Goal: Task Accomplishment & Management: Use online tool/utility

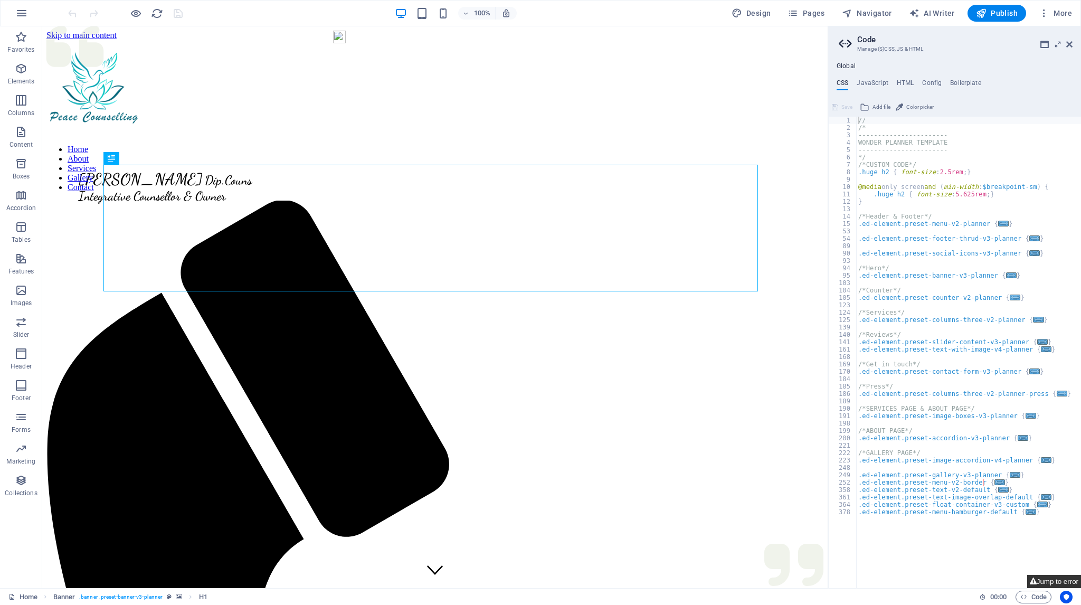
click at [1056, 581] on button "Jump to error" at bounding box center [1055, 581] width 54 height 13
type textarea "$menu-logo-width: default,"
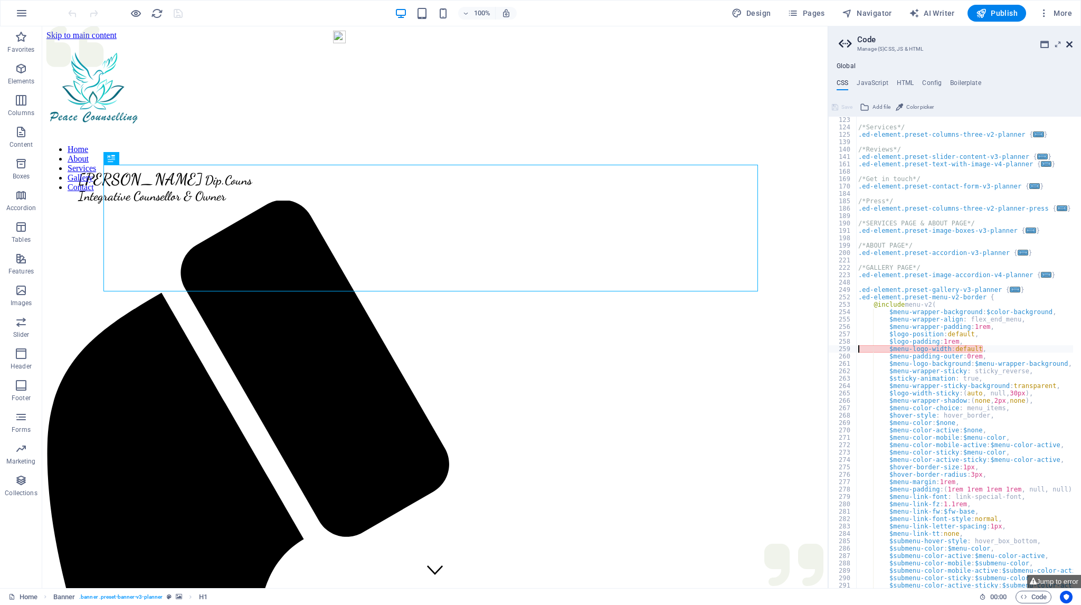
click at [1070, 42] on icon at bounding box center [1070, 44] width 6 height 8
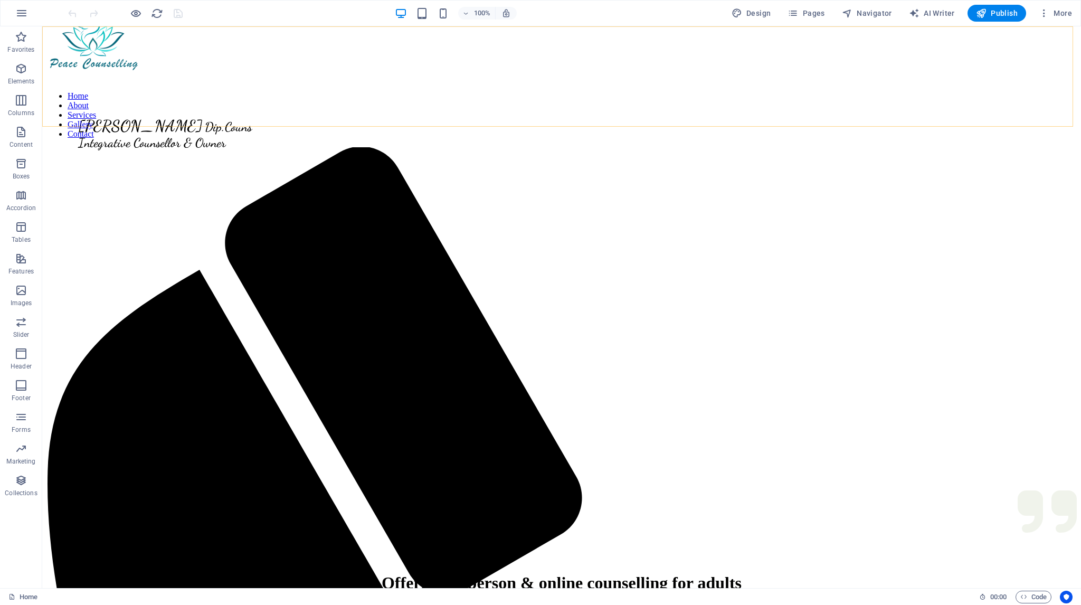
scroll to position [0, 0]
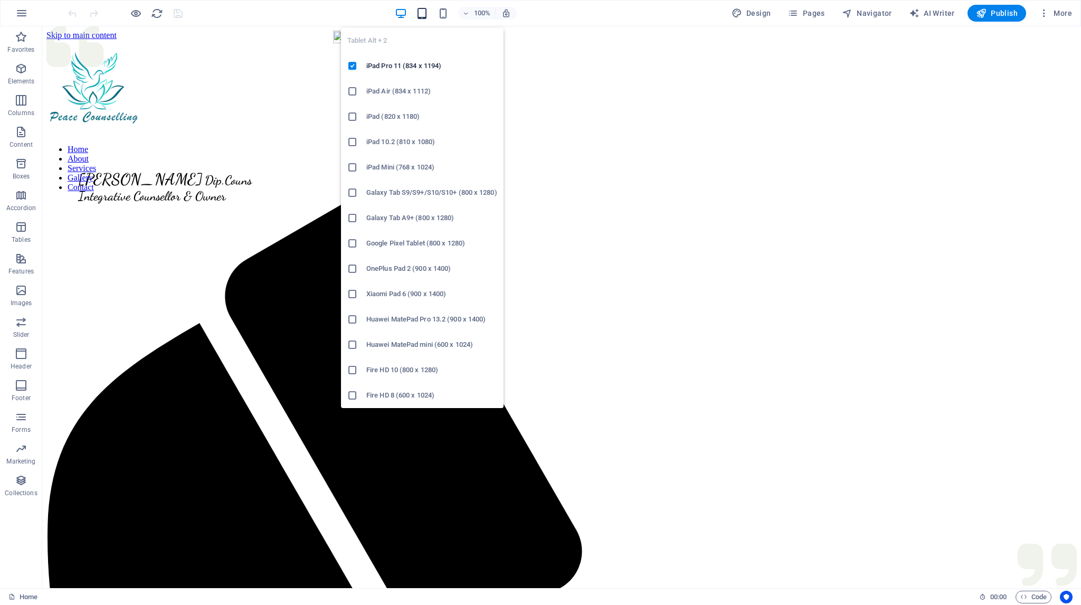
click at [422, 15] on icon "button" at bounding box center [422, 13] width 12 height 12
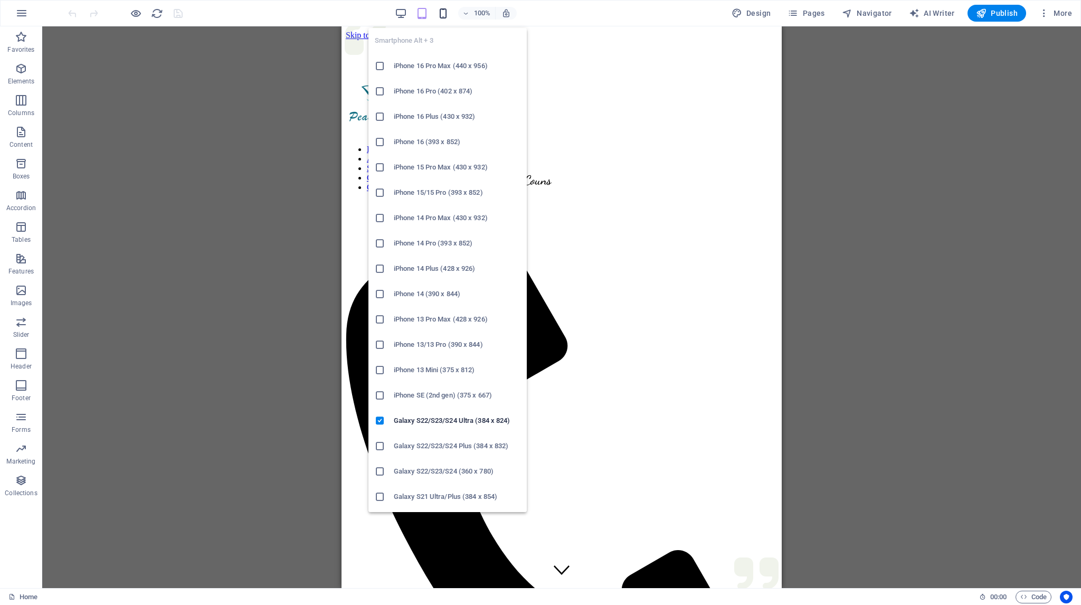
click at [441, 14] on icon "button" at bounding box center [443, 13] width 12 height 12
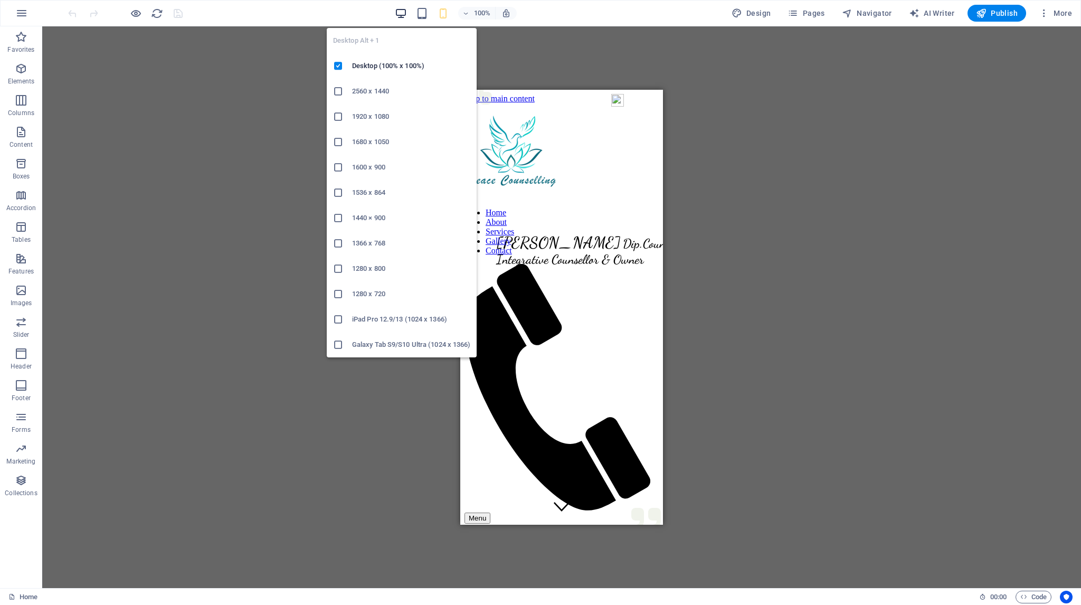
click at [405, 11] on icon "button" at bounding box center [401, 13] width 12 height 12
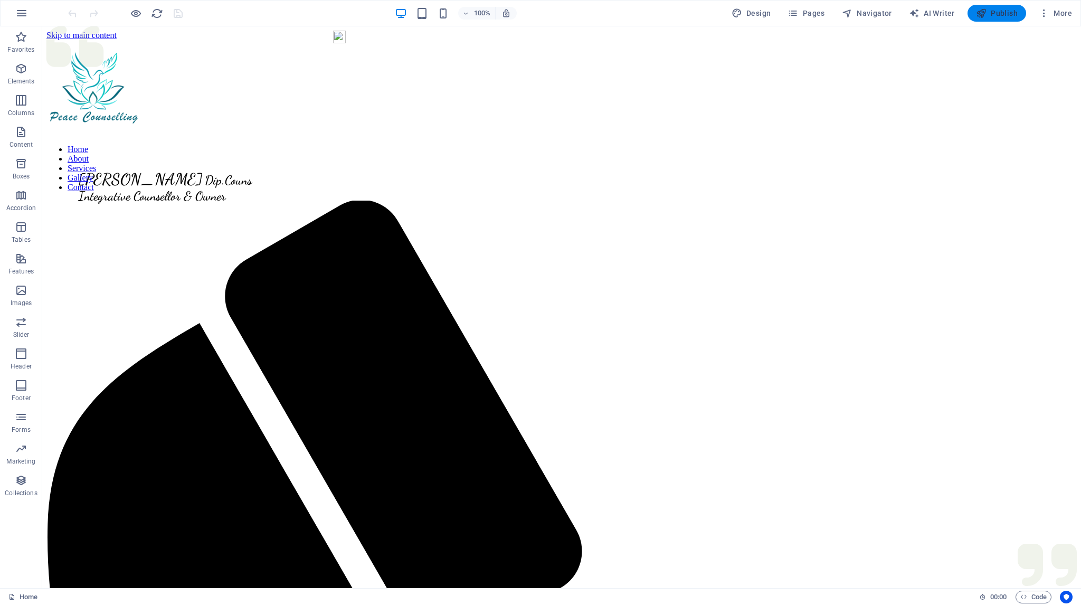
click at [1000, 11] on span "Publish" at bounding box center [997, 13] width 42 height 11
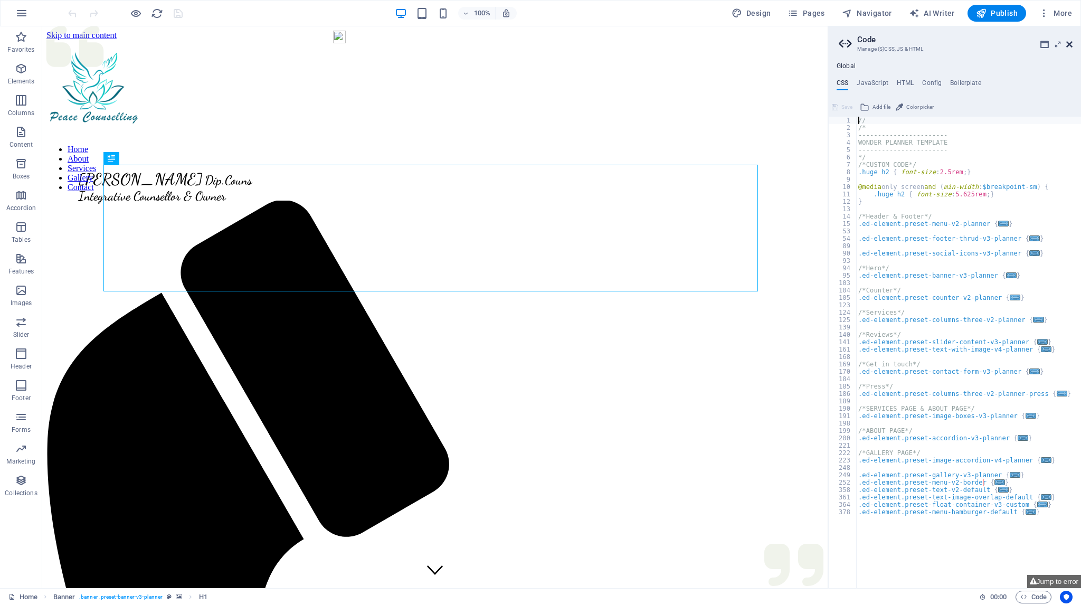
click at [1071, 43] on icon at bounding box center [1070, 44] width 6 height 8
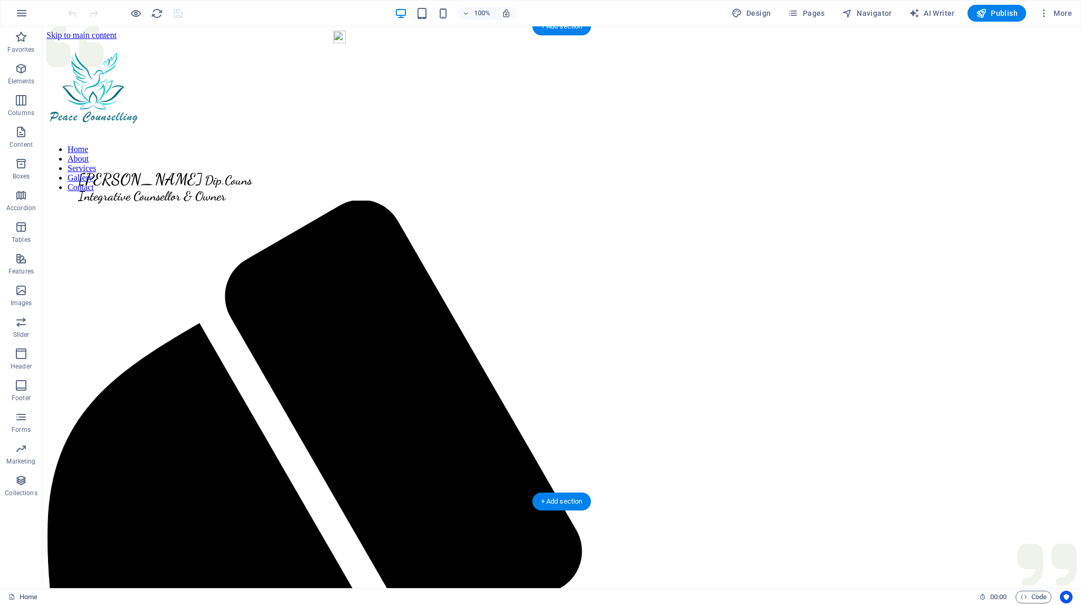
click at [474, 140] on figure at bounding box center [561, 140] width 1031 height 0
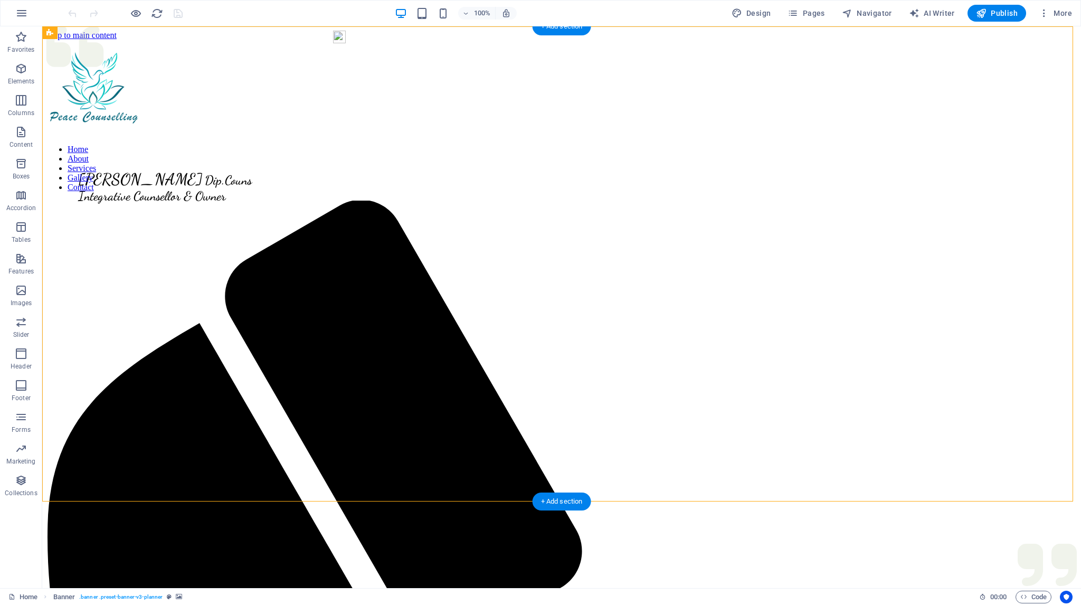
click at [361, 140] on figure at bounding box center [561, 140] width 1031 height 0
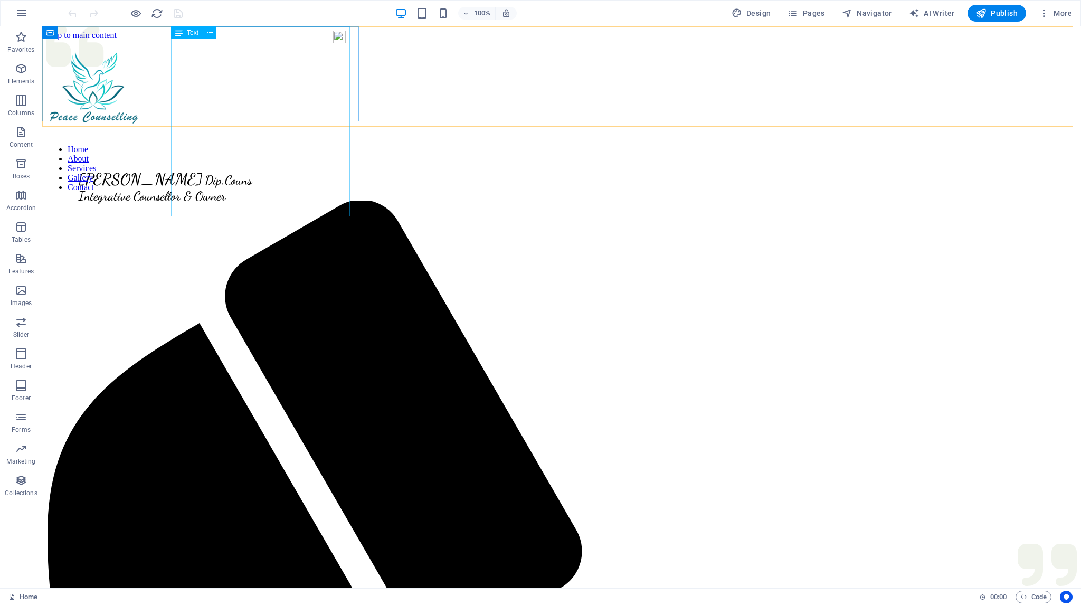
click at [243, 161] on div "Clare Annand Dip.Couns Integrative Counsellor & Owner" at bounding box center [204, 172] width 317 height 63
click at [155, 129] on div at bounding box center [204, 90] width 317 height 78
select select "px"
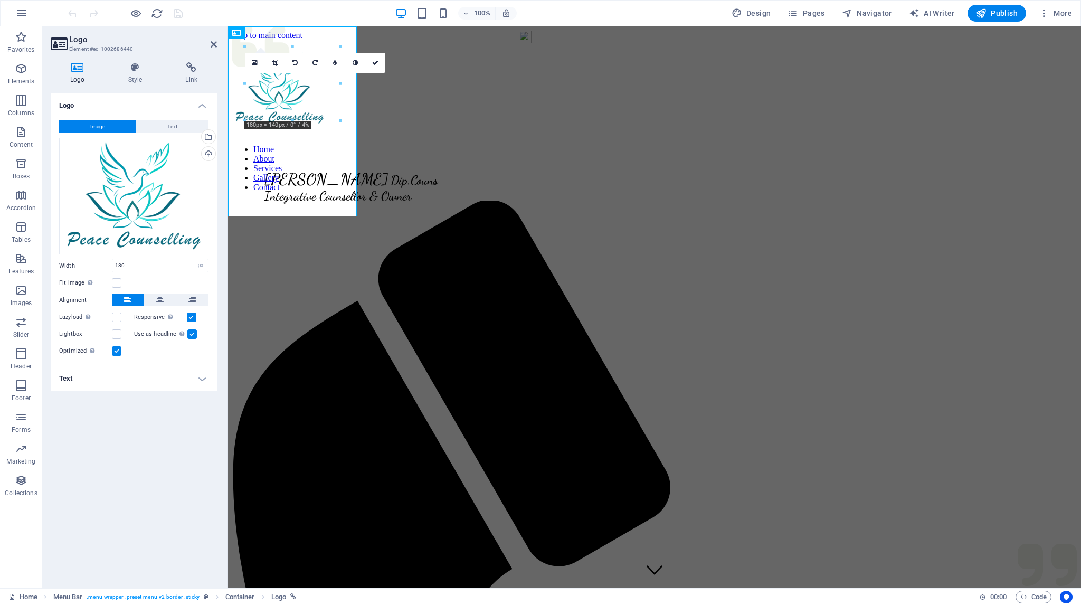
click at [285, 73] on div "16:10 16:9 4:3 1:1 1:2 0" at bounding box center [315, 63] width 140 height 20
click at [287, 83] on div at bounding box center [390, 90] width 317 height 78
click at [209, 135] on div "Select files from the file manager, stock photos, or upload file(s)" at bounding box center [208, 138] width 16 height 16
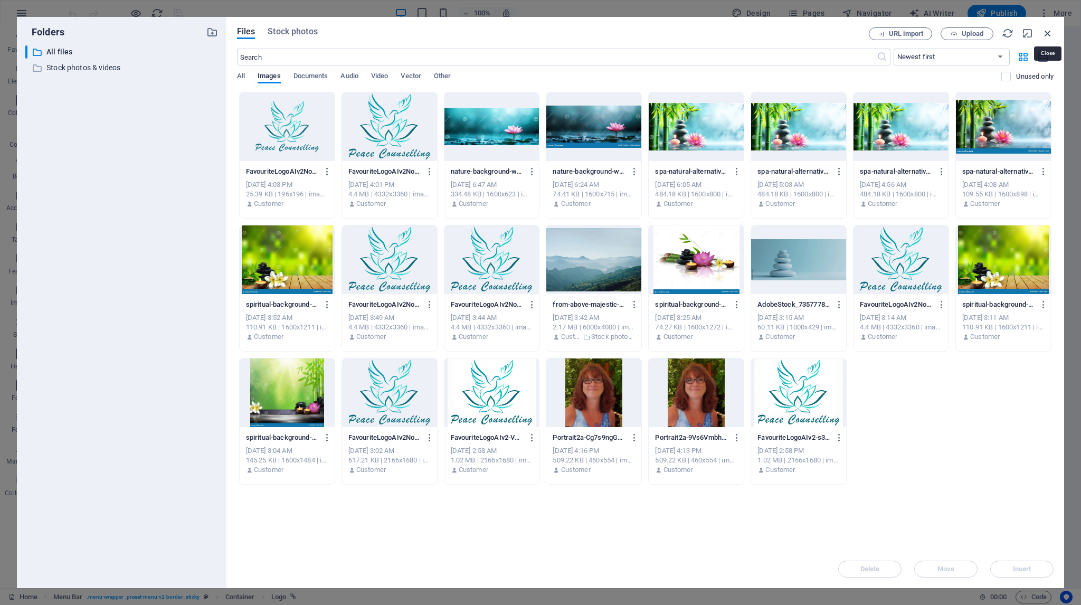
click at [1049, 32] on icon "button" at bounding box center [1048, 33] width 12 height 12
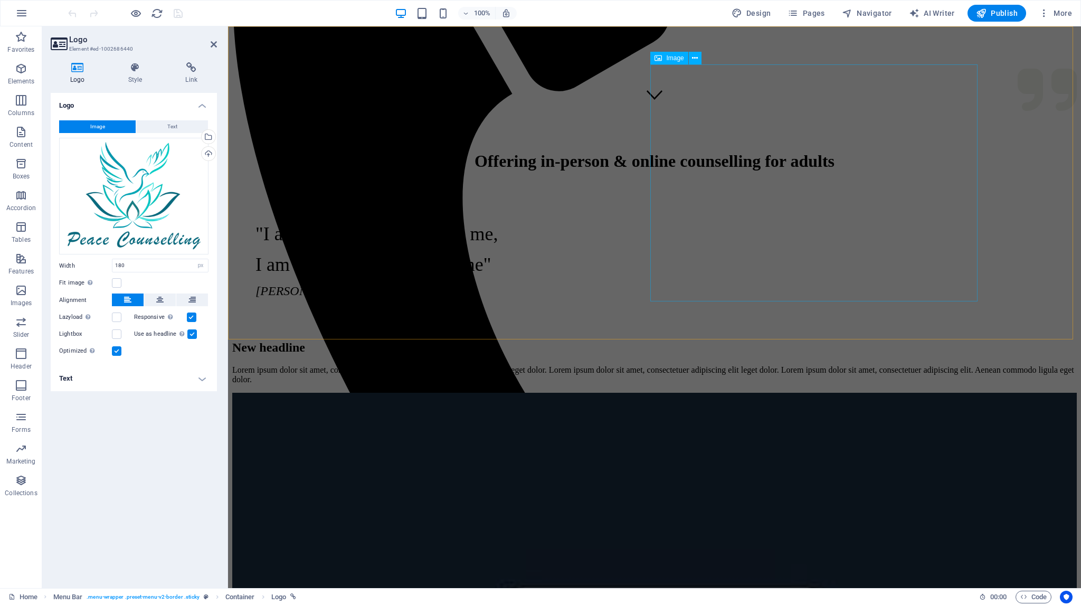
scroll to position [370, 0]
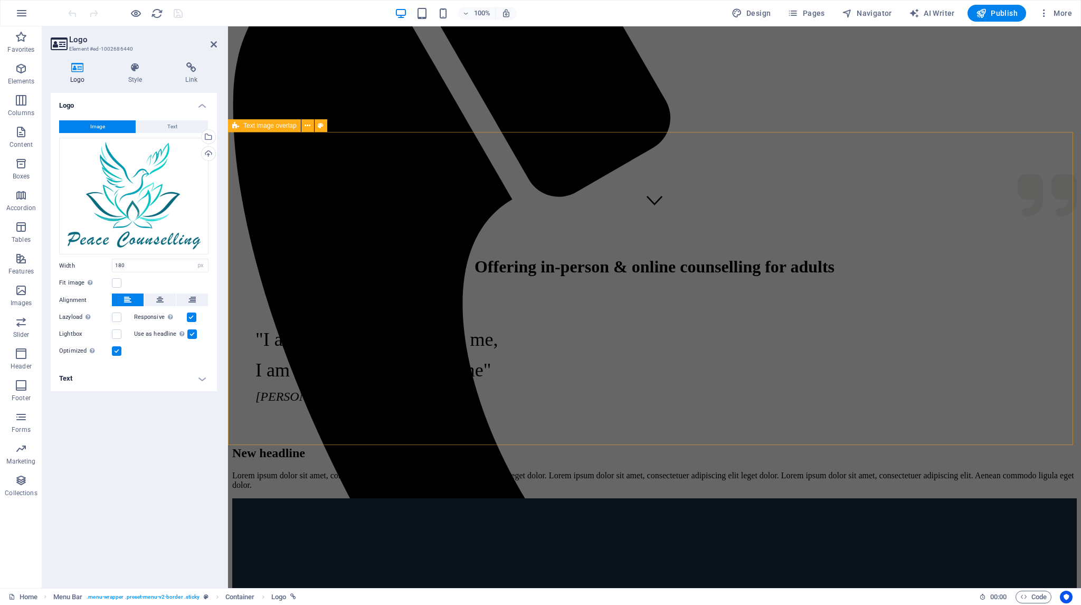
drag, startPoint x: 379, startPoint y: 416, endPoint x: 566, endPoint y: 420, distance: 187.0
